Goal: Task Accomplishment & Management: Use online tool/utility

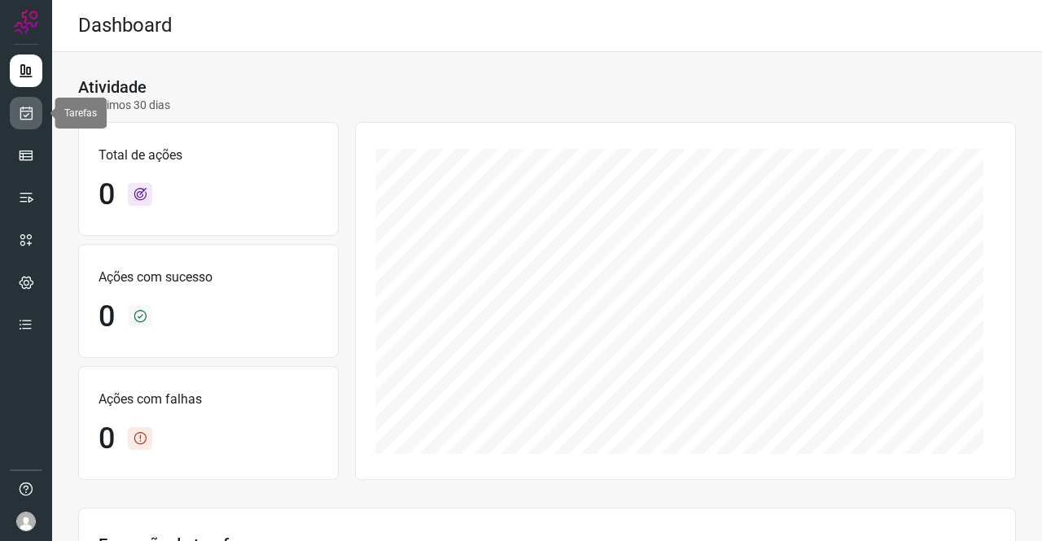
click at [24, 113] on icon at bounding box center [26, 113] width 17 height 16
click at [19, 116] on icon at bounding box center [26, 113] width 17 height 16
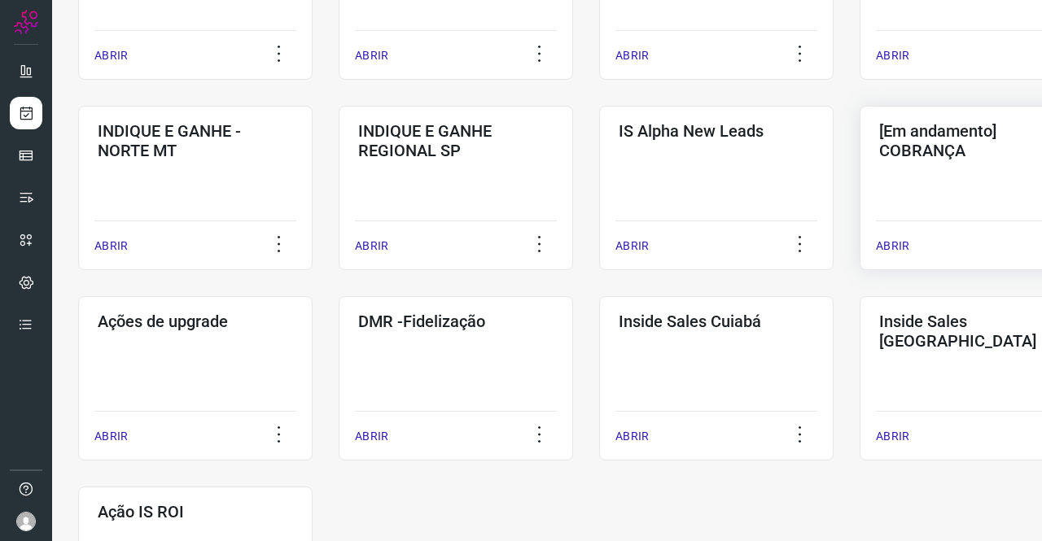
scroll to position [570, 0]
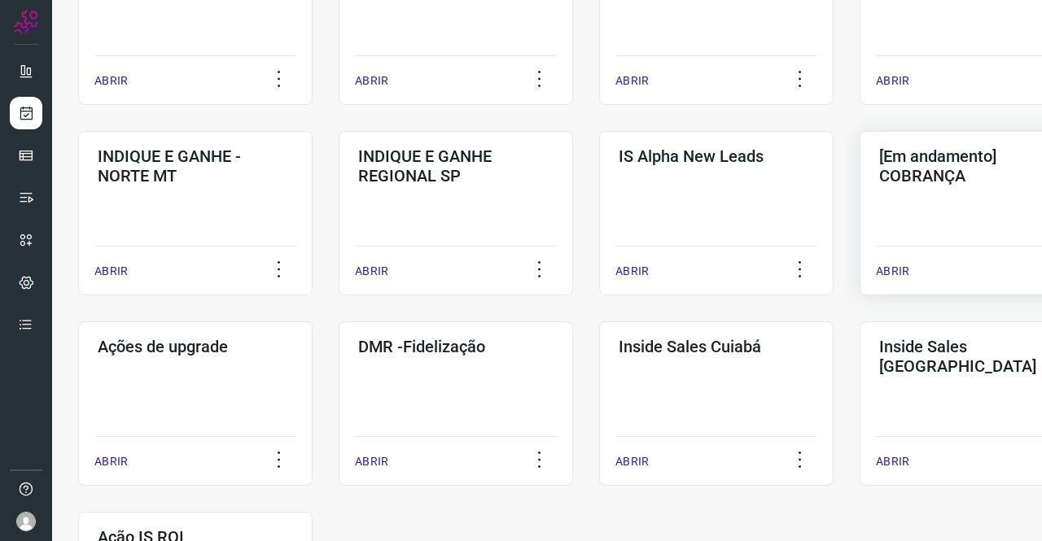
click at [958, 182] on h3 "[Em andamento] COBRANÇA" at bounding box center [976, 166] width 195 height 39
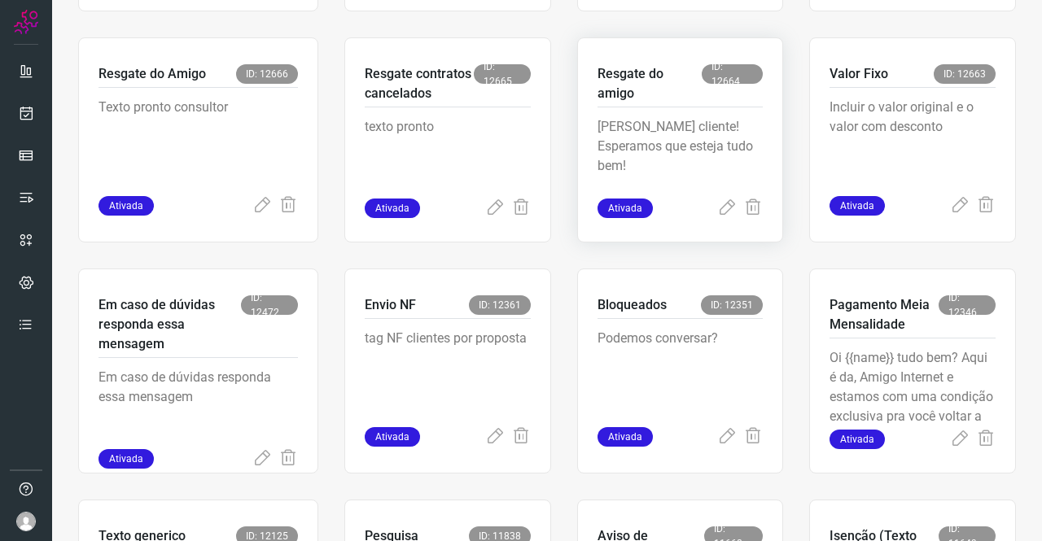
scroll to position [635, 0]
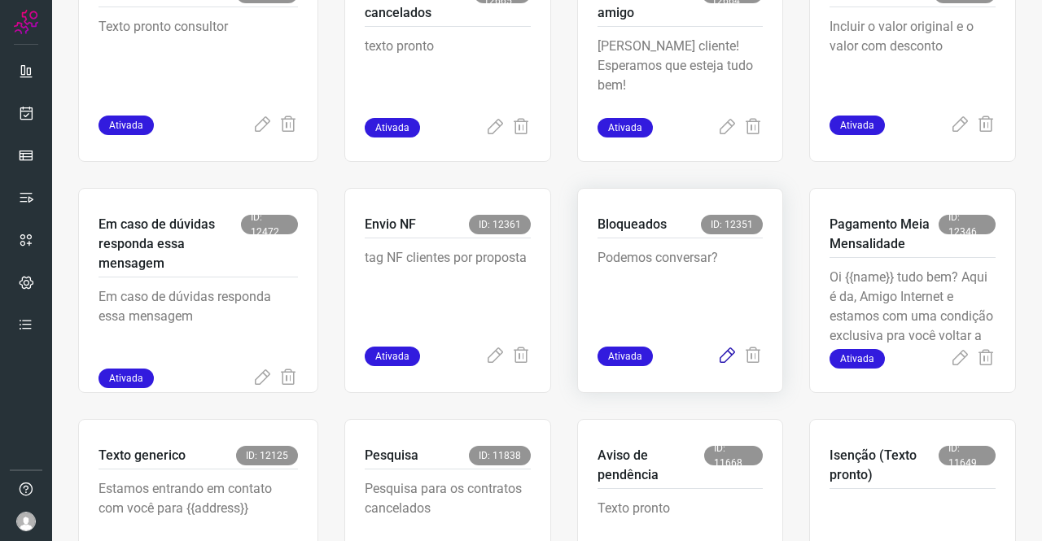
click at [717, 359] on icon at bounding box center [727, 357] width 20 height 20
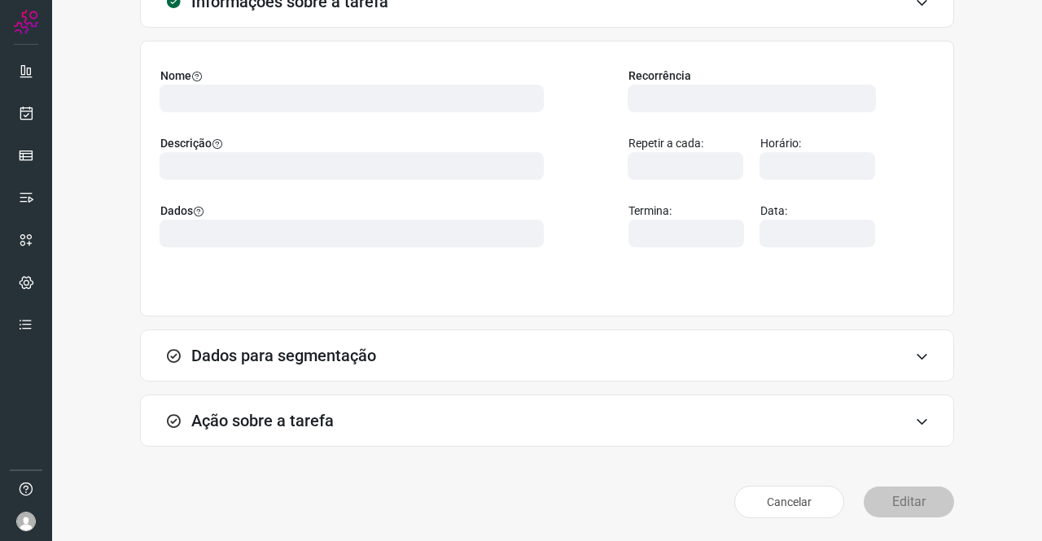
scroll to position [94, 0]
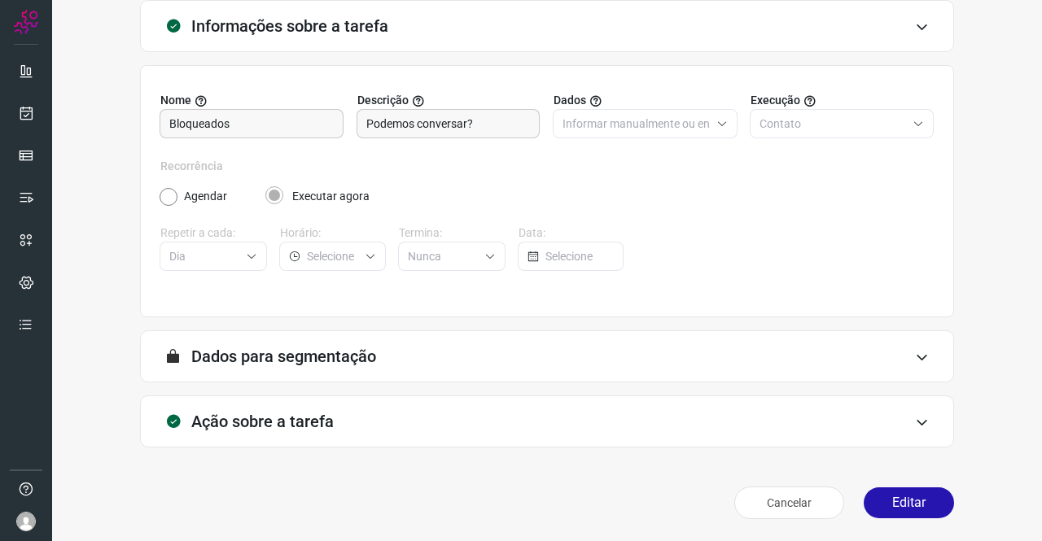
click at [269, 413] on h3 "Ação sobre a tarefa" at bounding box center [262, 422] width 142 height 20
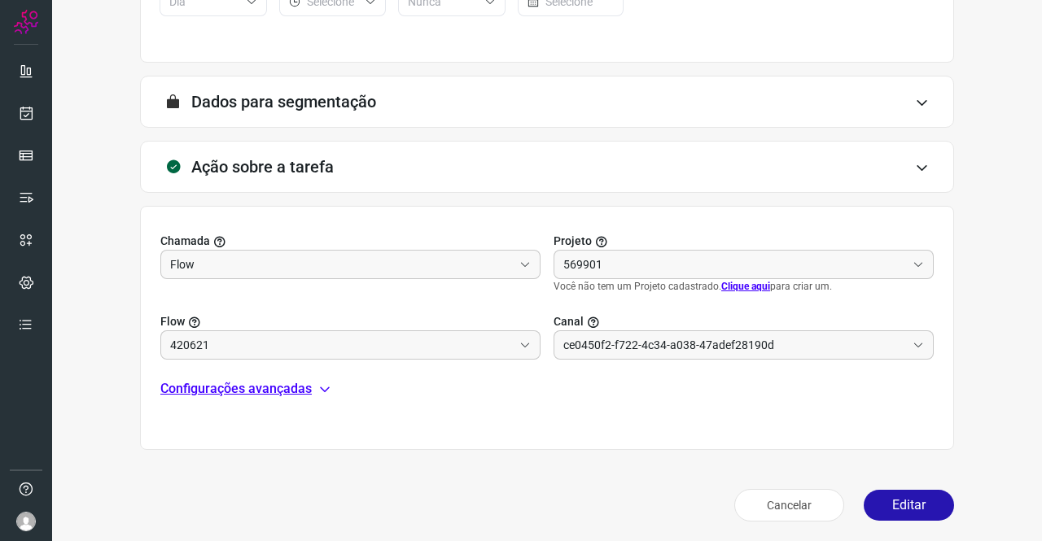
type input "Amigo 0800"
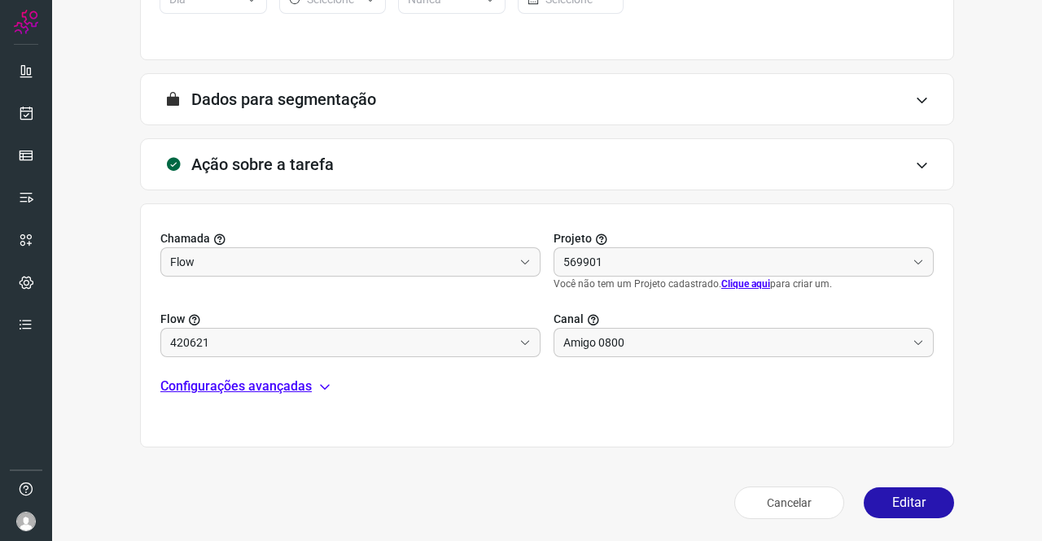
click at [257, 377] on p "Configurações avançadas" at bounding box center [235, 387] width 151 height 20
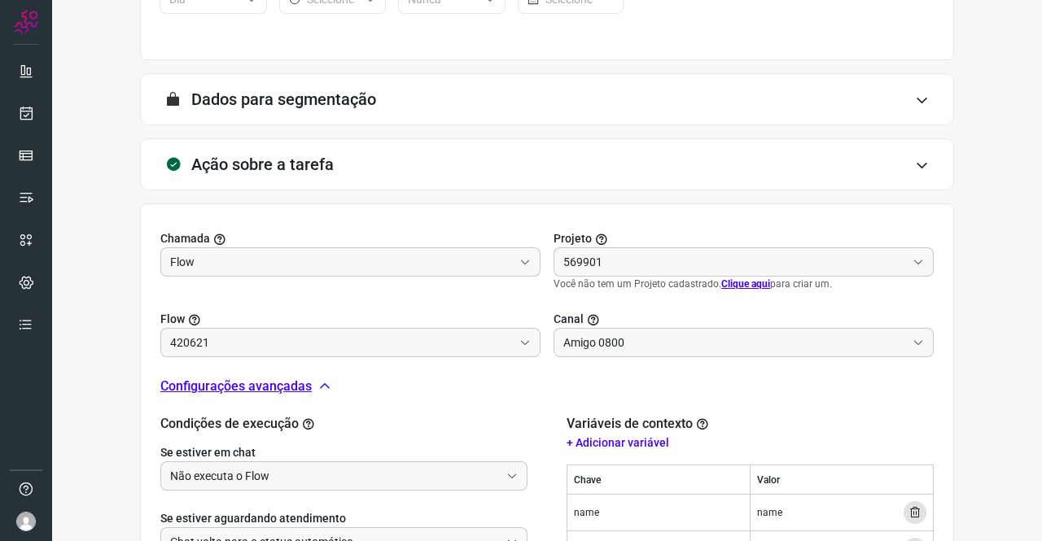
scroll to position [514, 0]
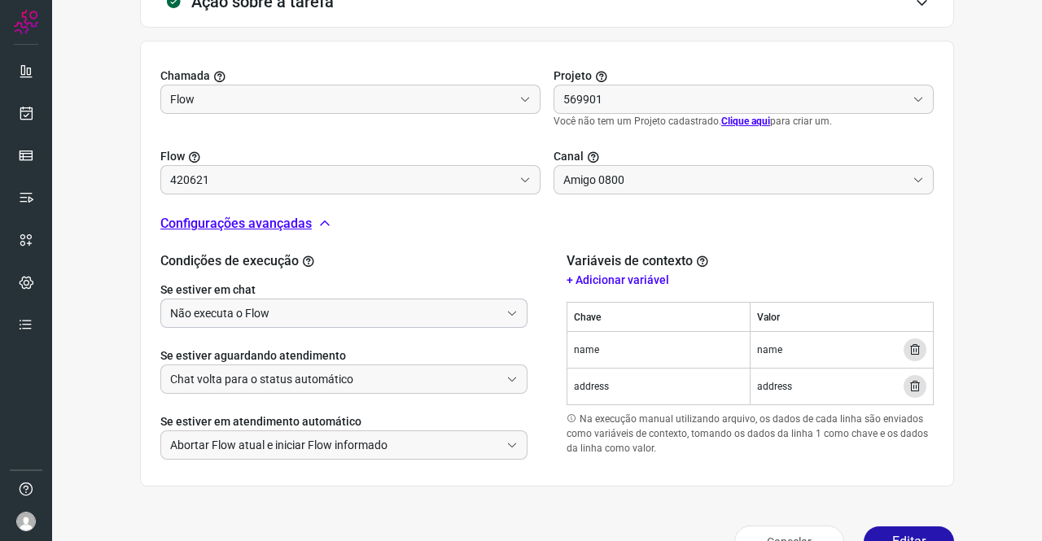
click at [249, 306] on input "Não executa o Flow" at bounding box center [335, 314] width 330 height 28
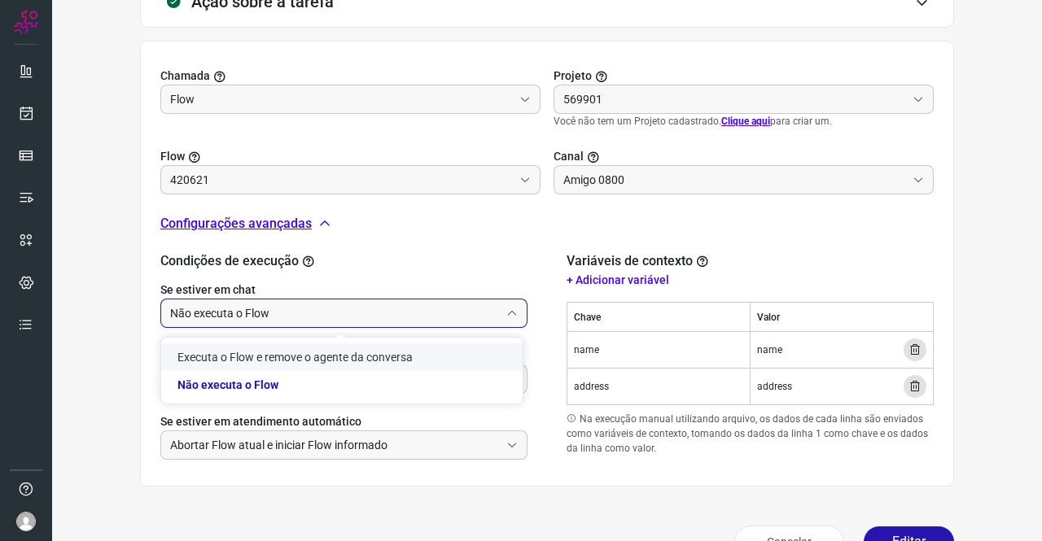
click at [238, 351] on li "Executa o Flow e remove o agente da conversa" at bounding box center [342, 358] width 362 height 28
type input "Executa o Flow e remove o agente da conversa"
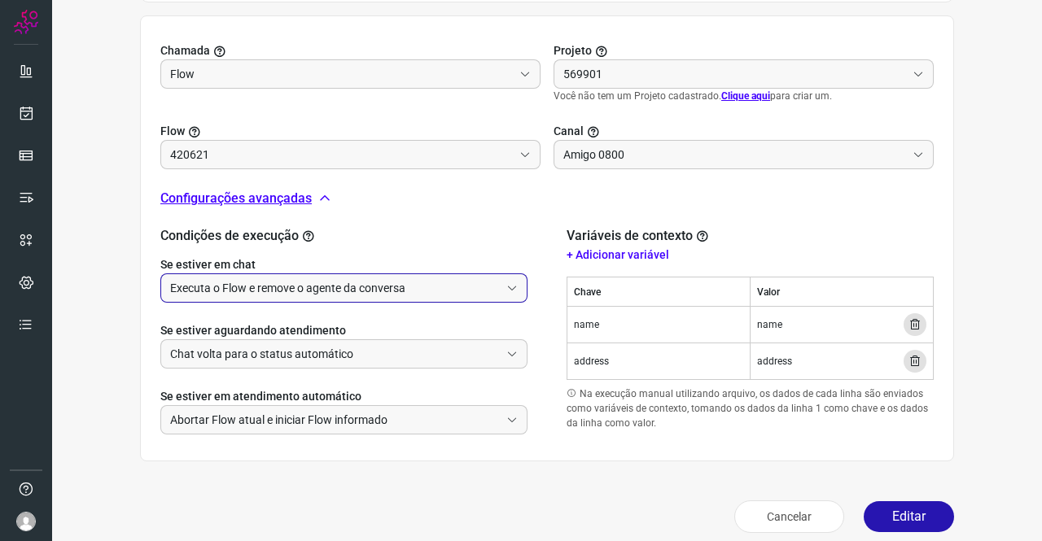
scroll to position [552, 0]
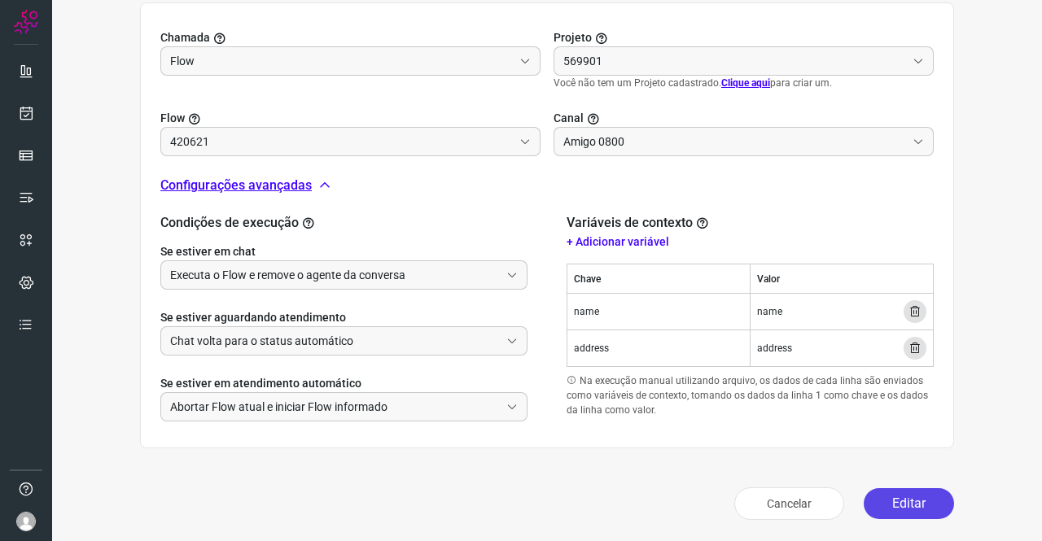
click at [883, 497] on button "Editar" at bounding box center [909, 504] width 90 height 31
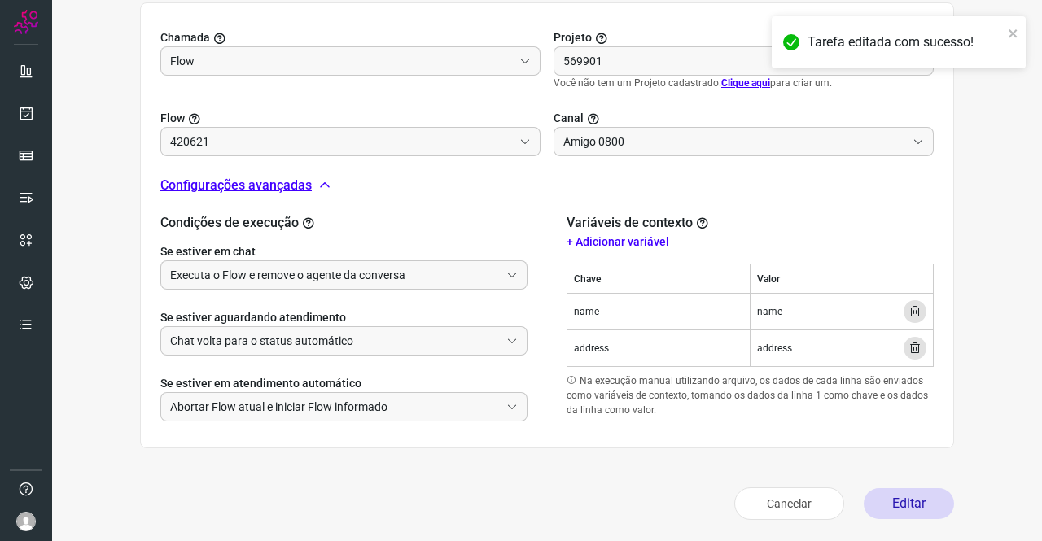
scroll to position [296, 0]
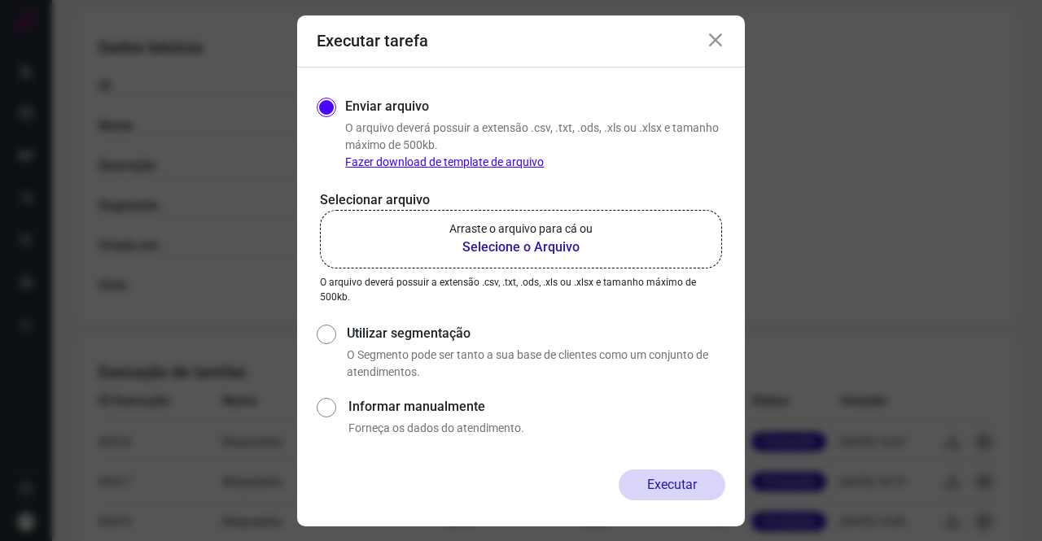
click at [497, 255] on b "Selecione o Arquivo" at bounding box center [520, 248] width 143 height 20
click at [0, 0] on input "Arraste o arquivo para cá ou Selecione o Arquivo" at bounding box center [0, 0] width 0 height 0
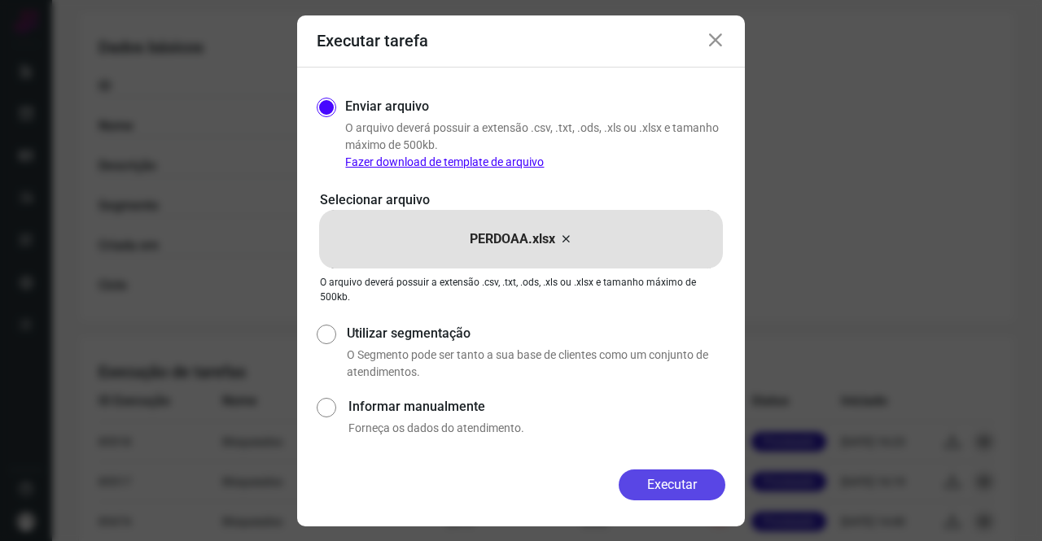
click at [666, 477] on button "Executar" at bounding box center [672, 485] width 107 height 31
